Goal: Transaction & Acquisition: Purchase product/service

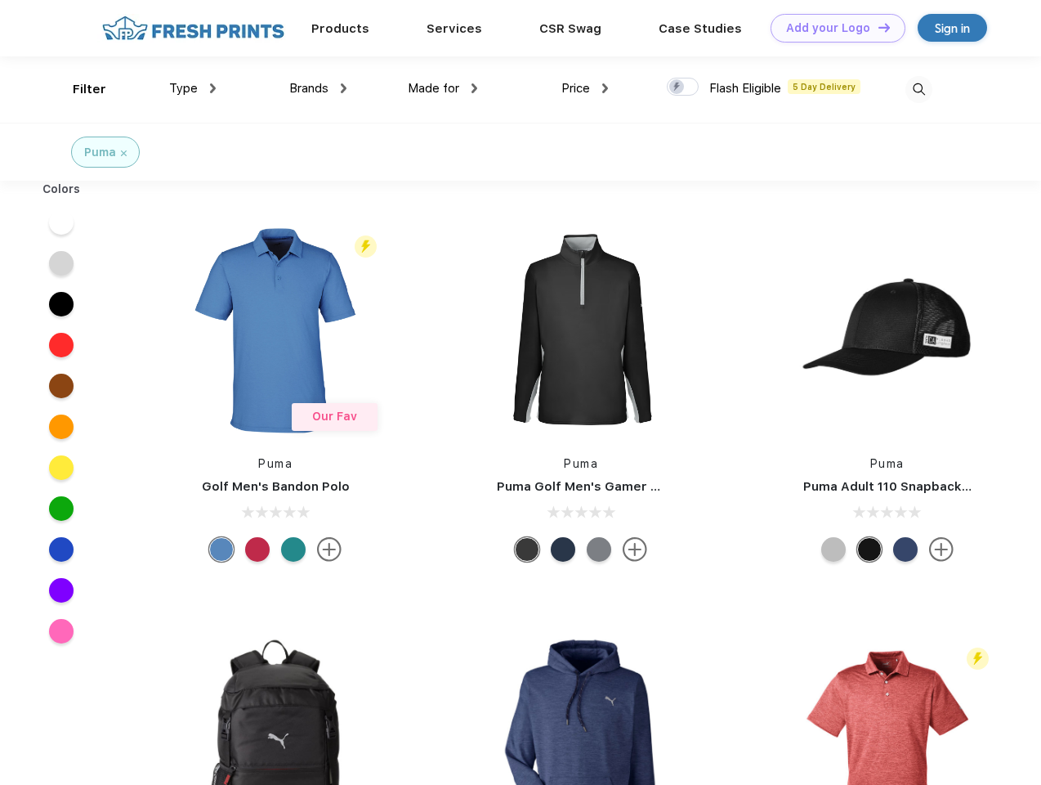
click at [832, 28] on link "Add your Logo Design Tool" at bounding box center [838, 28] width 135 height 29
click at [0, 0] on div "Design Tool" at bounding box center [0, 0] width 0 height 0
click at [877, 27] on link "Add your Logo Design Tool" at bounding box center [838, 28] width 135 height 29
click at [78, 89] on div "Filter" at bounding box center [90, 89] width 34 height 19
click at [193, 88] on span "Type" at bounding box center [183, 88] width 29 height 15
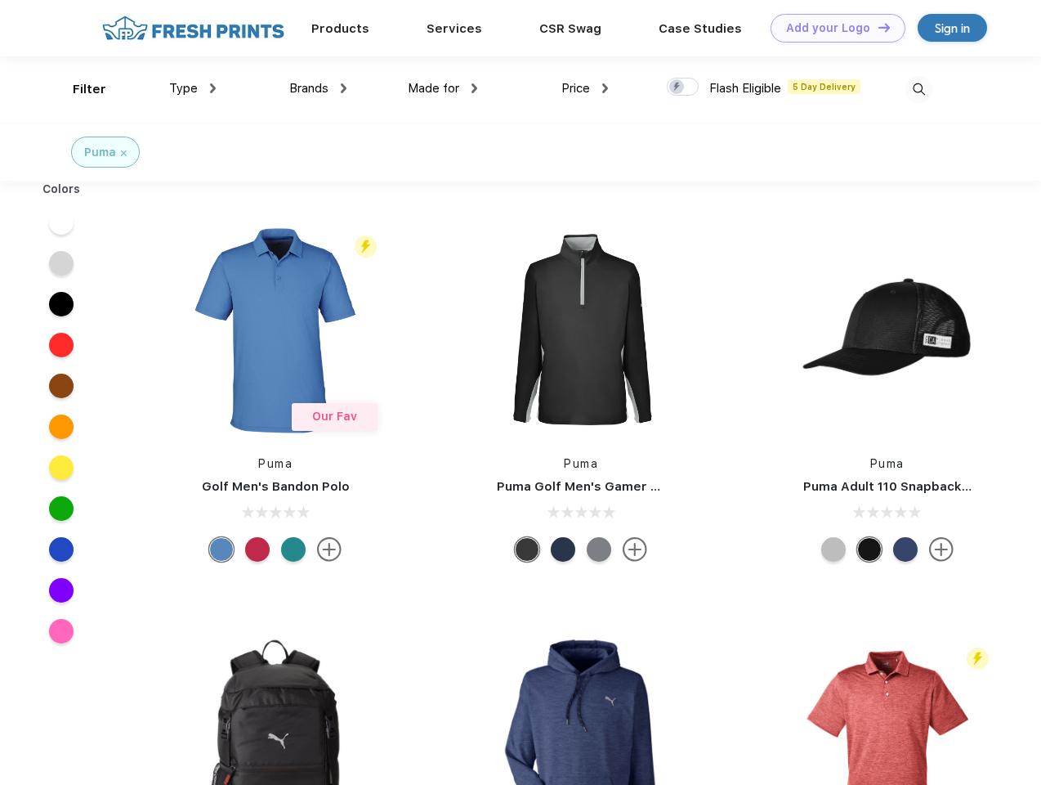
click at [318, 88] on span "Brands" at bounding box center [308, 88] width 39 height 15
click at [443, 88] on span "Made for" at bounding box center [434, 88] width 52 height 15
click at [585, 88] on span "Price" at bounding box center [576, 88] width 29 height 15
click at [683, 87] on div at bounding box center [683, 87] width 32 height 18
click at [678, 87] on input "checkbox" at bounding box center [672, 82] width 11 height 11
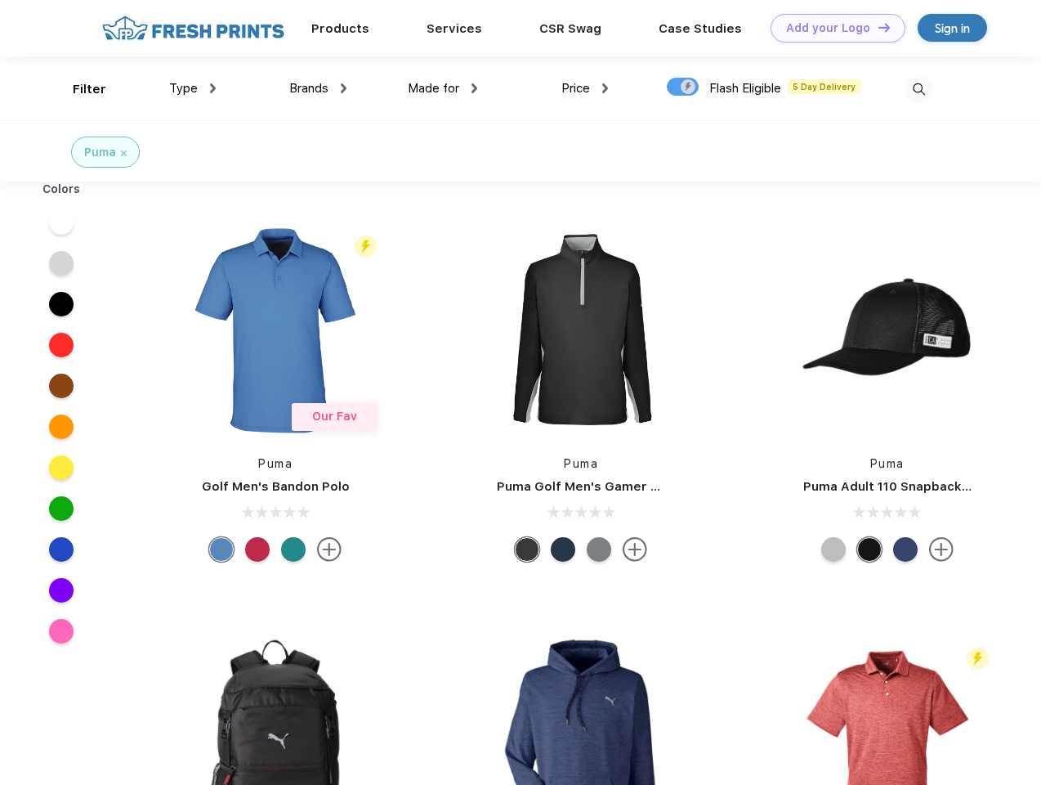
click at [919, 89] on img at bounding box center [919, 89] width 27 height 27
